Goal: Information Seeking & Learning: Learn about a topic

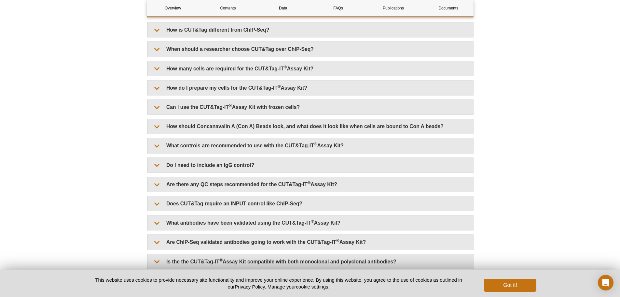
scroll to position [1407, 0]
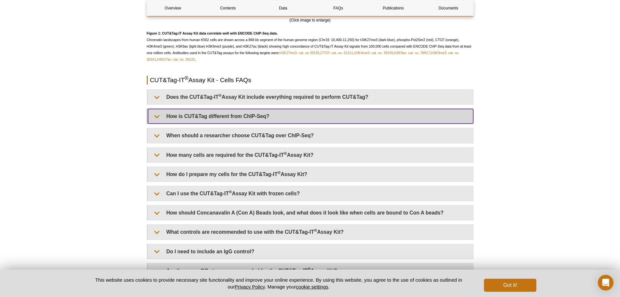
click at [171, 118] on summary "How is CUT&Tag different from ChIP-Seq?" at bounding box center [310, 116] width 325 height 15
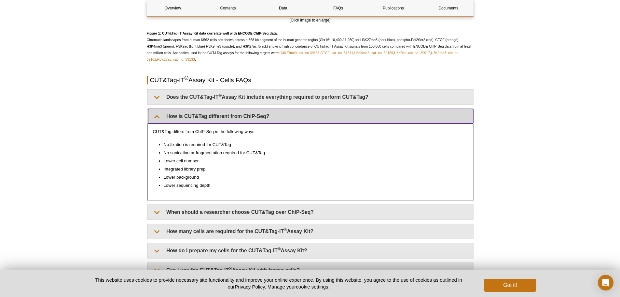
click at [171, 118] on summary "How is CUT&Tag different from ChIP-Seq?" at bounding box center [310, 116] width 325 height 15
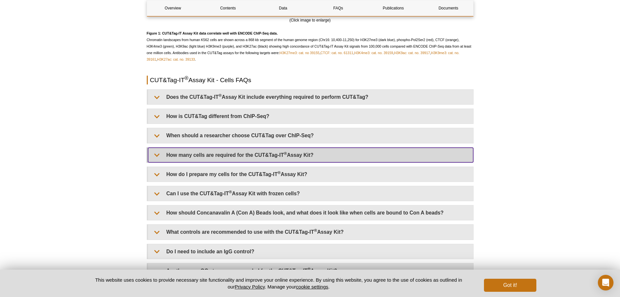
click at [217, 156] on summary "How many cells are required for the CUT&Tag-IT ® Assay Kit?" at bounding box center [310, 155] width 325 height 15
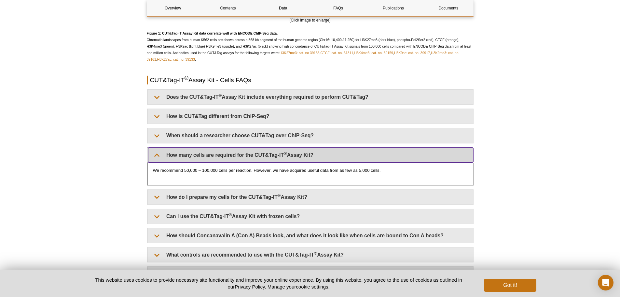
click at [217, 156] on summary "How many cells are required for the CUT&Tag-IT ® Assay Kit?" at bounding box center [310, 155] width 325 height 15
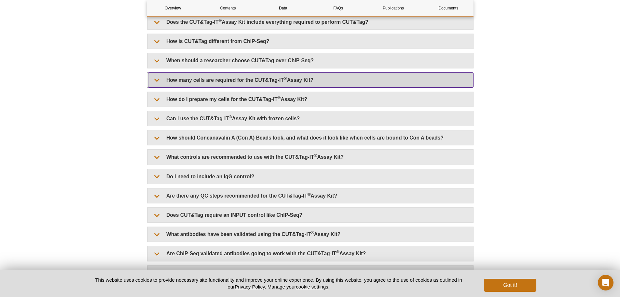
scroll to position [1505, 0]
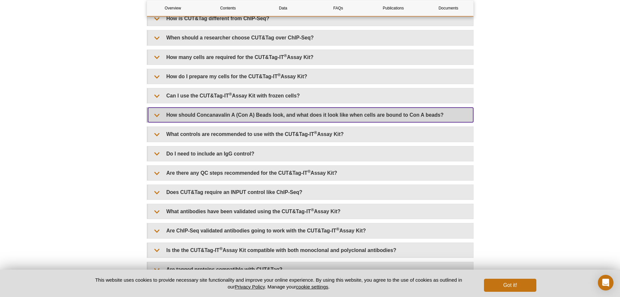
click at [291, 115] on summary "How should Concanavalin A (Con A) Beads look, and what does it look like when c…" at bounding box center [310, 114] width 325 height 15
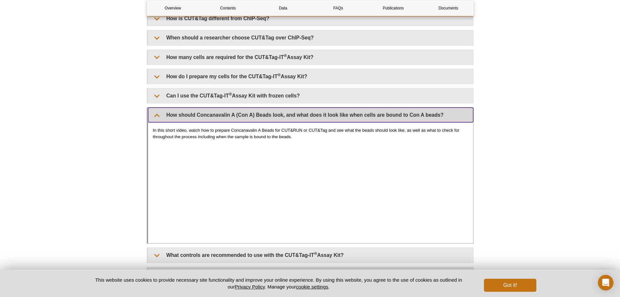
click at [291, 115] on summary "How should Concanavalin A (Con A) Beads look, and what does it look like when c…" at bounding box center [310, 114] width 325 height 15
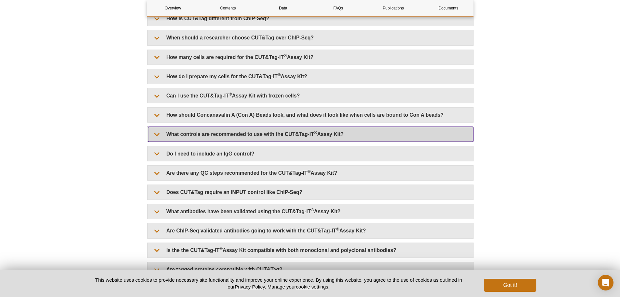
click at [321, 134] on summary "What controls are recommended to use with the CUT&Tag-IT ® Assay Kit?" at bounding box center [310, 134] width 325 height 15
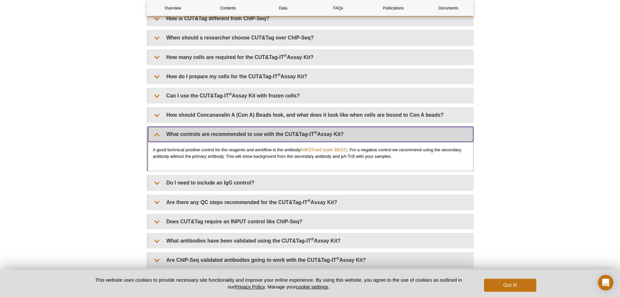
click at [321, 134] on summary "What controls are recommended to use with the CUT&Tag-IT ® Assay Kit?" at bounding box center [310, 134] width 325 height 15
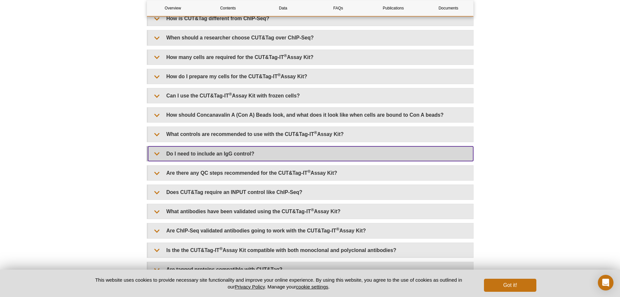
click at [249, 152] on summary "Do I need to include an IgG control?" at bounding box center [310, 153] width 325 height 15
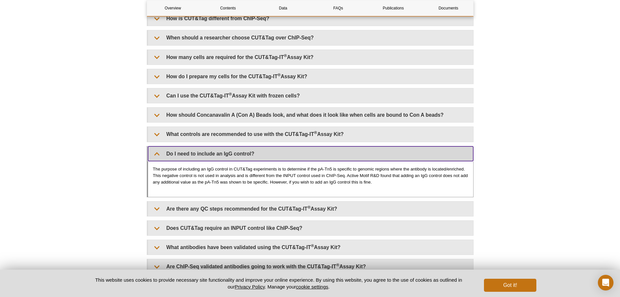
click at [249, 152] on summary "Do I need to include an IgG control?" at bounding box center [310, 153] width 325 height 15
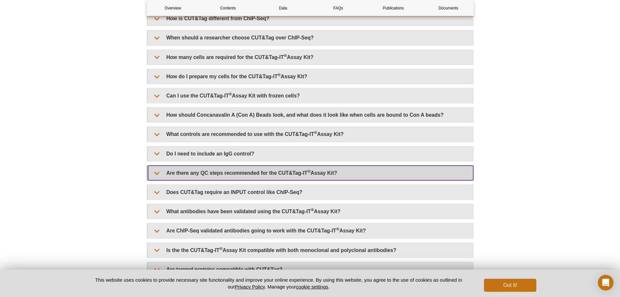
click at [260, 173] on summary "Are there any QC steps recommended for the CUT&Tag-IT ® Assay Kit?" at bounding box center [310, 172] width 325 height 15
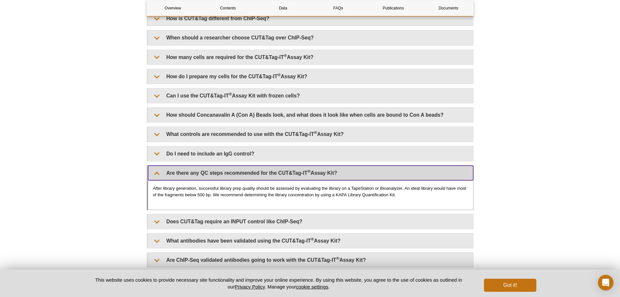
click at [260, 173] on summary "Are there any QC steps recommended for the CUT&Tag-IT ® Assay Kit?" at bounding box center [310, 172] width 325 height 15
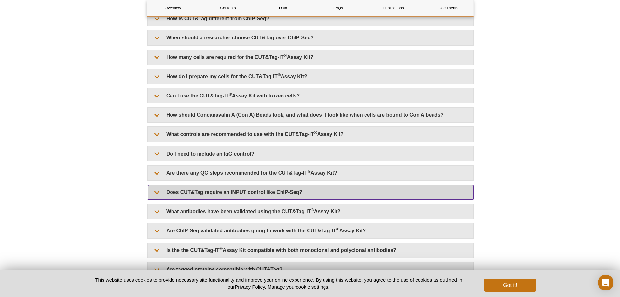
click at [249, 190] on summary "Does CUT&Tag require an INPUT control like ChIP-Seq?" at bounding box center [310, 192] width 325 height 15
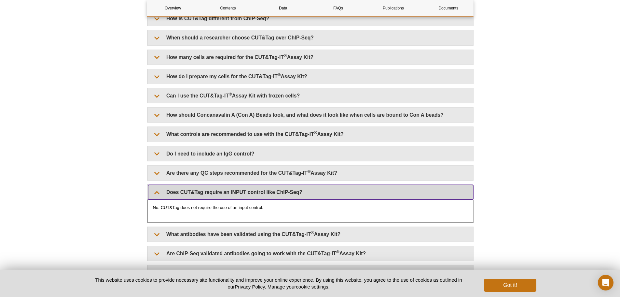
click at [249, 190] on summary "Does CUT&Tag require an INPUT control like ChIP-Seq?" at bounding box center [310, 192] width 325 height 15
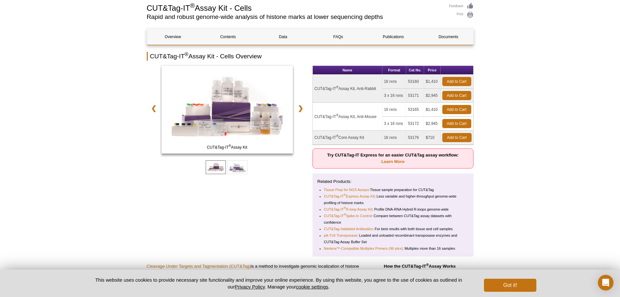
scroll to position [0, 0]
